Goal: Task Accomplishment & Management: Manage account settings

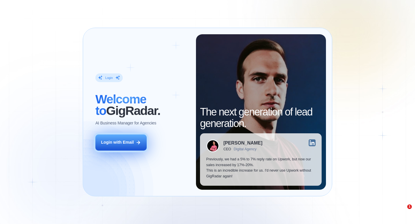
click at [126, 147] on button "Login with Email" at bounding box center [120, 142] width 51 height 16
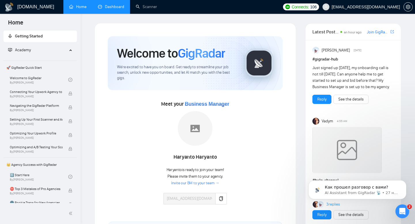
click at [117, 9] on link "Dashboard" at bounding box center [111, 6] width 26 height 5
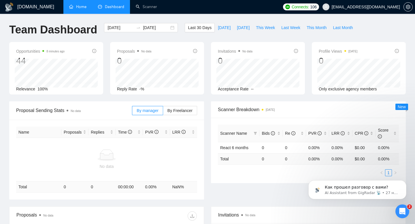
click at [78, 4] on link "Home" at bounding box center [77, 6] width 17 height 5
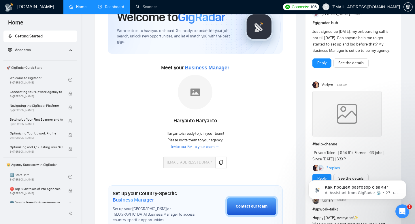
scroll to position [45, 0]
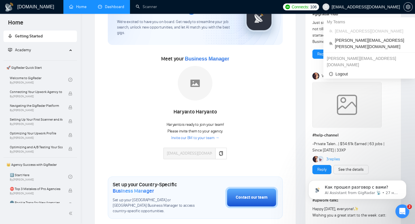
click at [390, 7] on span "[EMAIL_ADDRESS][DOMAIN_NAME]" at bounding box center [365, 7] width 68 height 0
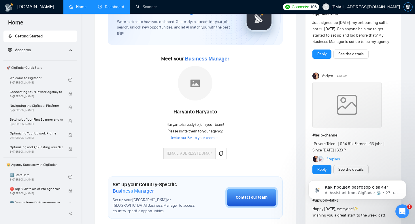
click at [409, 8] on icon "setting" at bounding box center [407, 7] width 4 height 5
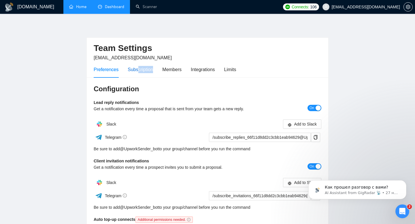
click at [139, 73] on div "Subscription" at bounding box center [140, 69] width 25 height 16
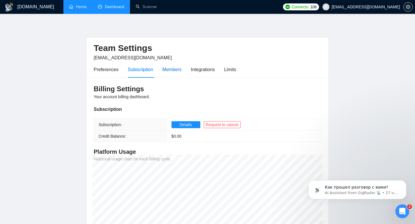
click at [171, 71] on div "Members" at bounding box center [171, 69] width 19 height 7
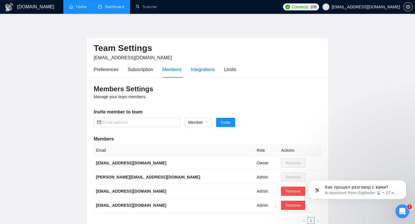
click at [208, 67] on div "Integrations" at bounding box center [203, 69] width 24 height 7
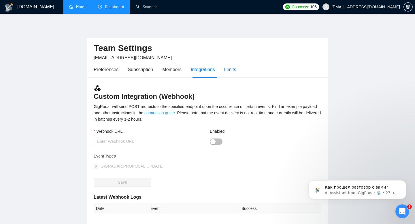
click at [235, 69] on div "Limits" at bounding box center [230, 69] width 12 height 7
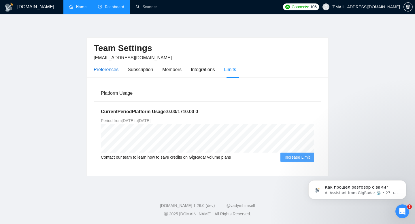
click at [115, 69] on div "Preferences" at bounding box center [106, 69] width 25 height 7
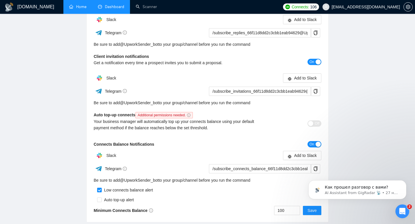
scroll to position [147, 0]
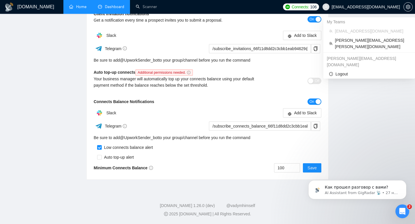
click at [384, 7] on span "[EMAIL_ADDRESS][DOMAIN_NAME]" at bounding box center [365, 7] width 68 height 0
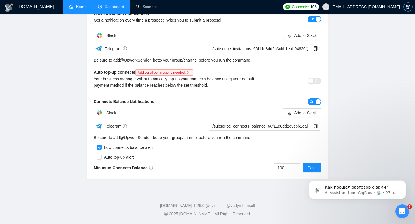
click at [407, 6] on icon "setting" at bounding box center [407, 7] width 4 height 5
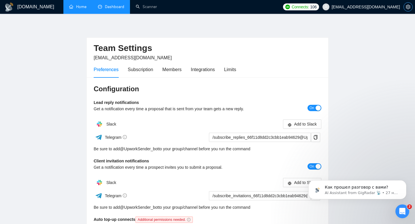
click at [405, 6] on span "setting" at bounding box center [407, 7] width 9 height 5
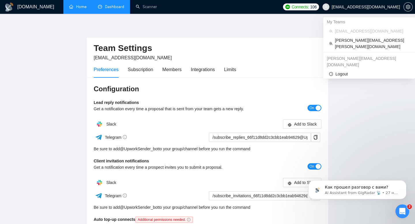
click at [371, 7] on span "[EMAIL_ADDRESS][DOMAIN_NAME]" at bounding box center [365, 7] width 68 height 0
click at [359, 41] on span "[PERSON_NAME][EMAIL_ADDRESS][PERSON_NAME][DOMAIN_NAME]" at bounding box center [372, 43] width 74 height 13
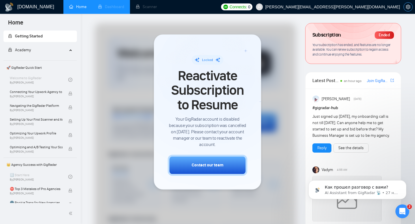
click at [408, 6] on icon "setting" at bounding box center [407, 7] width 5 height 5
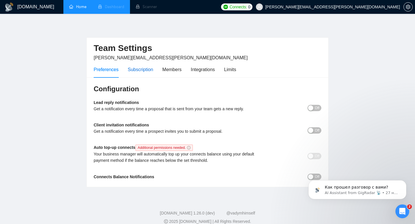
click at [141, 69] on div "Subscription" at bounding box center [140, 69] width 25 height 7
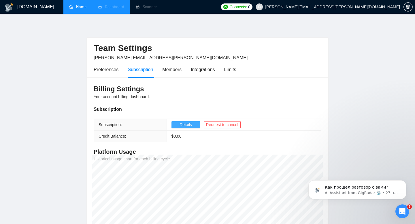
click at [190, 122] on span "Details" at bounding box center [185, 124] width 12 height 6
